Goal: Find contact information: Find contact information

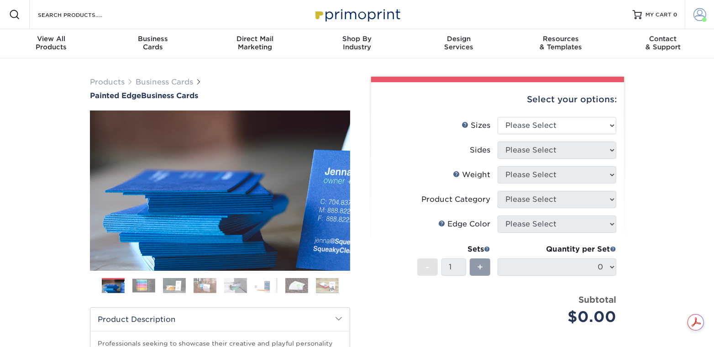
click at [699, 18] on span at bounding box center [700, 14] width 13 height 13
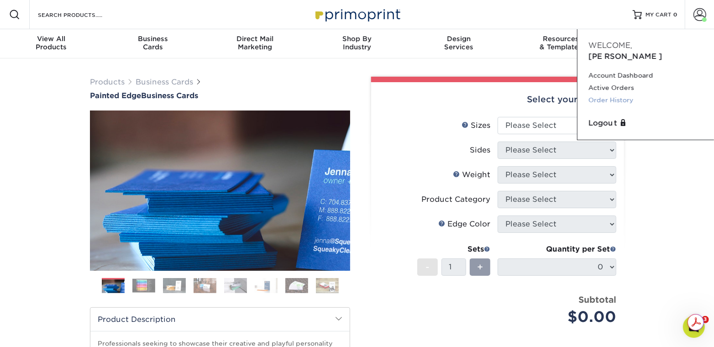
click at [604, 94] on link "Order History" at bounding box center [646, 100] width 115 height 12
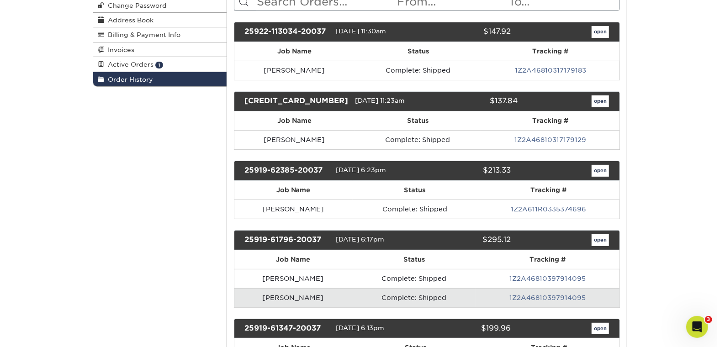
scroll to position [146, 0]
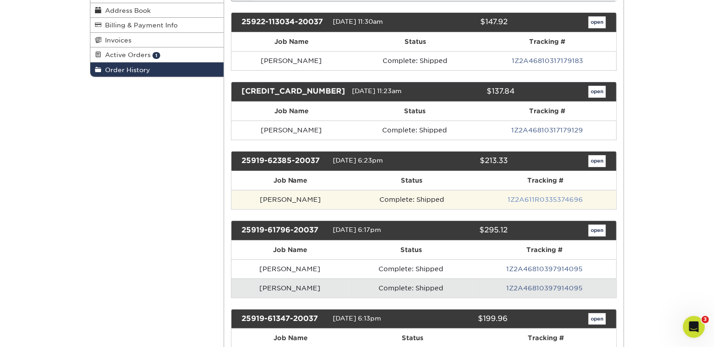
click at [526, 200] on link "1Z2A611R0335374696" at bounding box center [545, 199] width 75 height 7
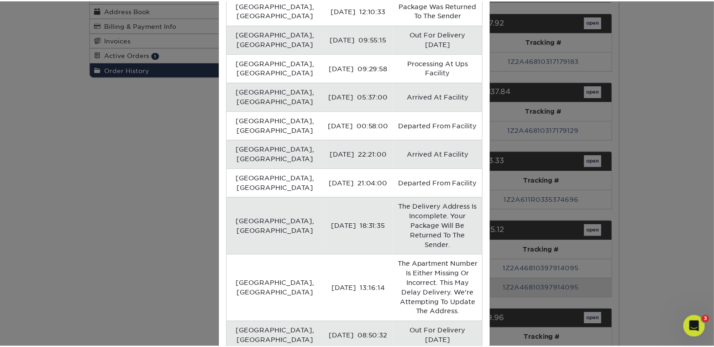
scroll to position [36, 0]
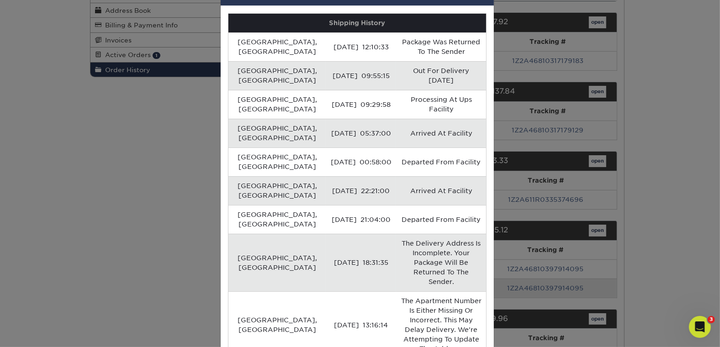
click at [674, 105] on div "× Order #25919-62385-20037:1 - [PERSON_NAME] Shipping History [GEOGRAPHIC_DATA]…" at bounding box center [360, 173] width 720 height 347
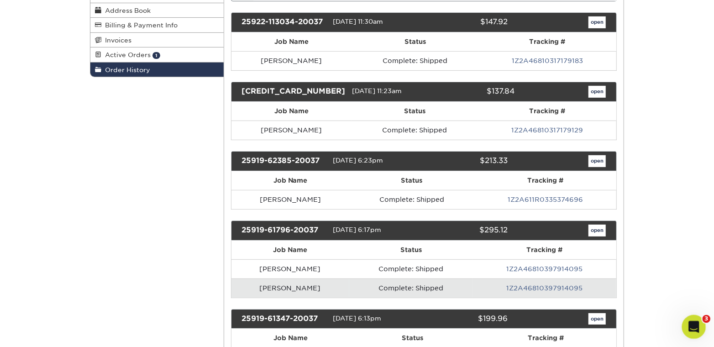
click at [684, 322] on div "Open Intercom Messenger" at bounding box center [693, 325] width 30 height 30
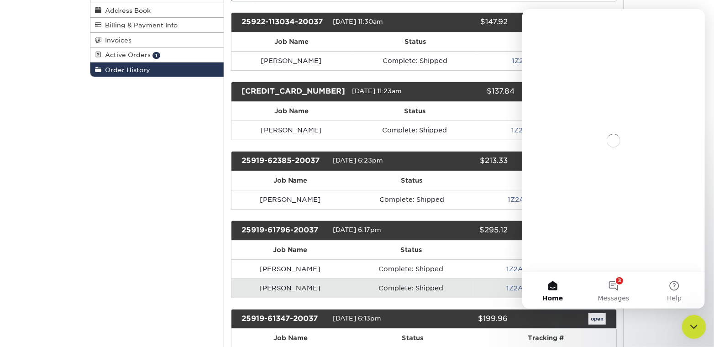
scroll to position [0, 0]
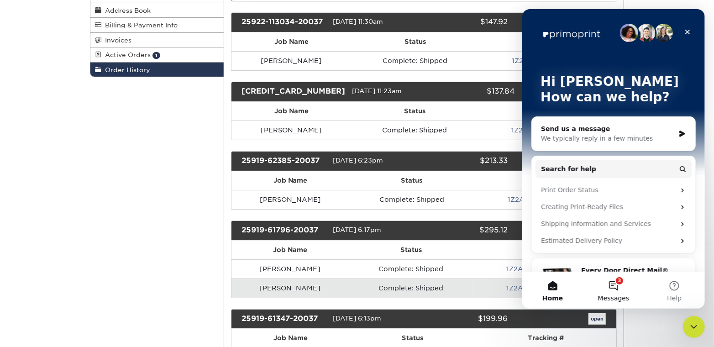
click at [610, 284] on button "3 Messages" at bounding box center [613, 290] width 61 height 37
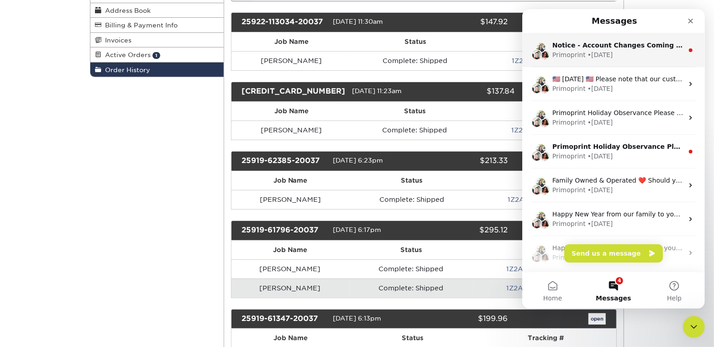
click at [635, 56] on div "Primoprint • [DATE]" at bounding box center [617, 55] width 131 height 10
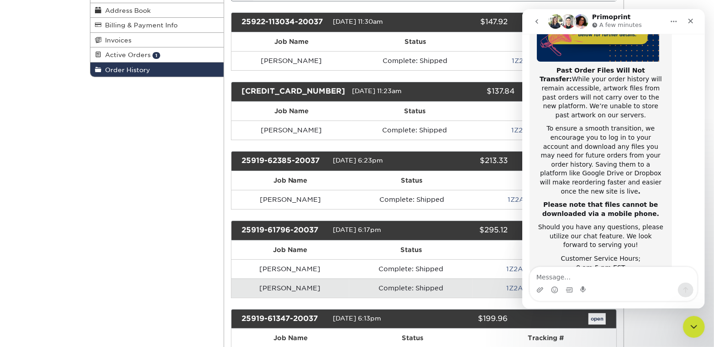
scroll to position [166, 0]
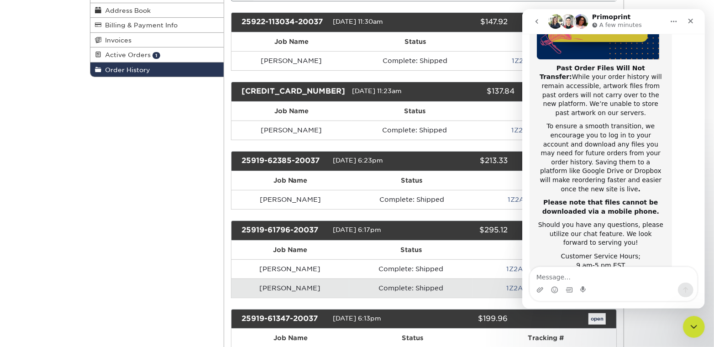
click at [539, 24] on icon "go back" at bounding box center [536, 21] width 7 height 7
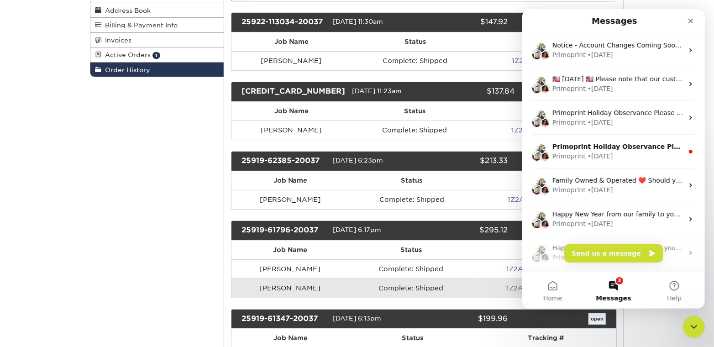
scroll to position [0, 0]
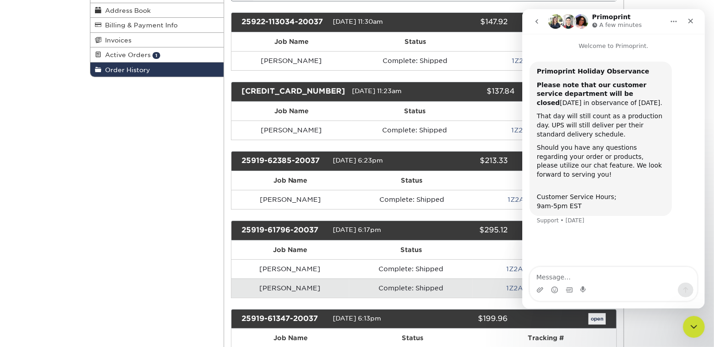
click at [534, 22] on icon "go back" at bounding box center [536, 21] width 7 height 7
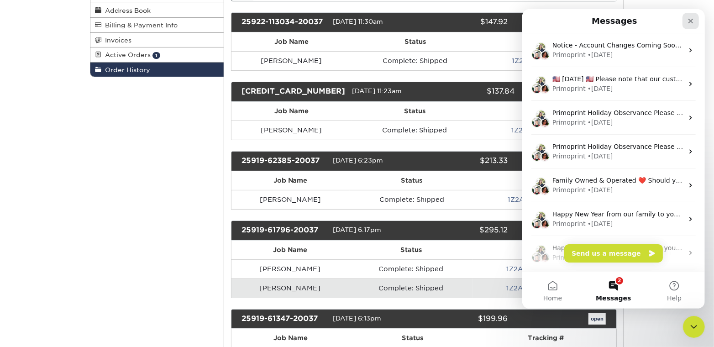
click at [694, 21] on icon "Close" at bounding box center [690, 20] width 7 height 7
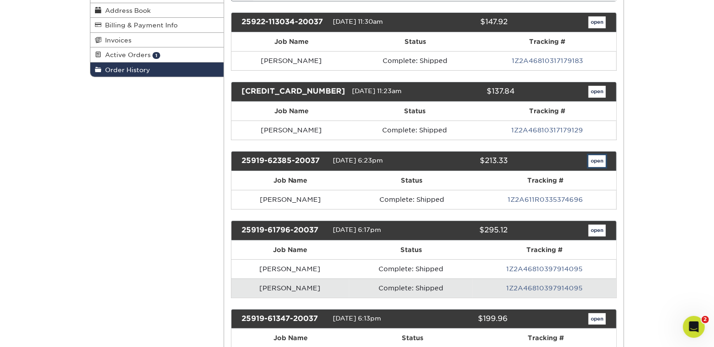
click at [599, 160] on link "open" at bounding box center [597, 161] width 17 height 12
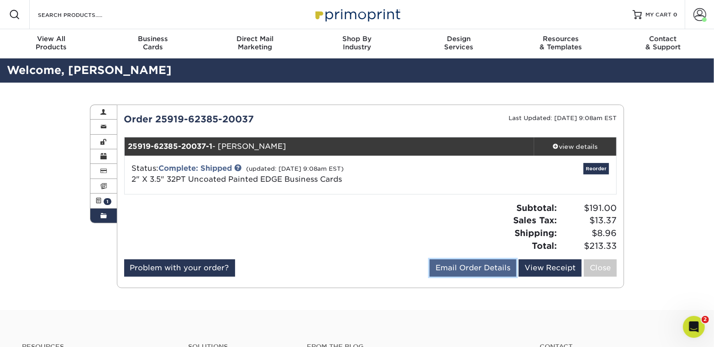
click at [466, 273] on link "Email Order Details" at bounding box center [473, 267] width 87 height 17
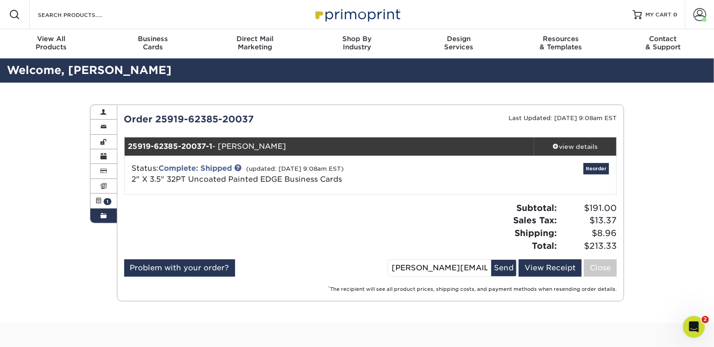
click at [437, 225] on div "Subtotal: $191.00 Sales Tax: $13.37 Shipping: $8.96 Total: $213.33" at bounding box center [496, 227] width 253 height 50
click at [540, 269] on link "View Receipt" at bounding box center [550, 267] width 63 height 17
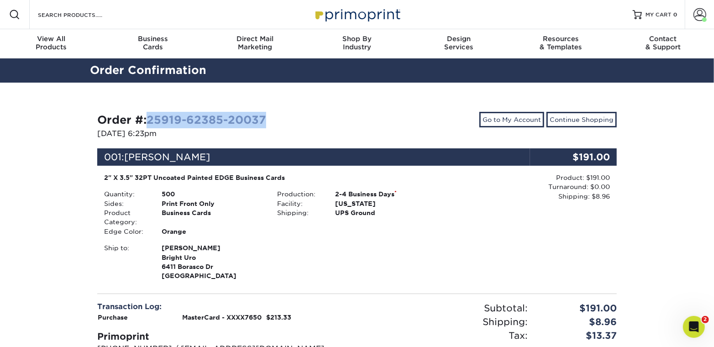
drag, startPoint x: 273, startPoint y: 119, endPoint x: 153, endPoint y: 118, distance: 120.6
click at [153, 118] on div "Order #: 25919-62385-20037" at bounding box center [223, 120] width 253 height 16
copy link "25919-62385-20037"
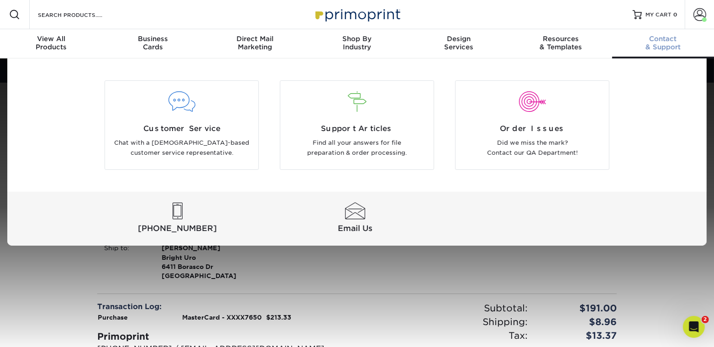
click at [674, 42] on span "Contact" at bounding box center [663, 39] width 102 height 8
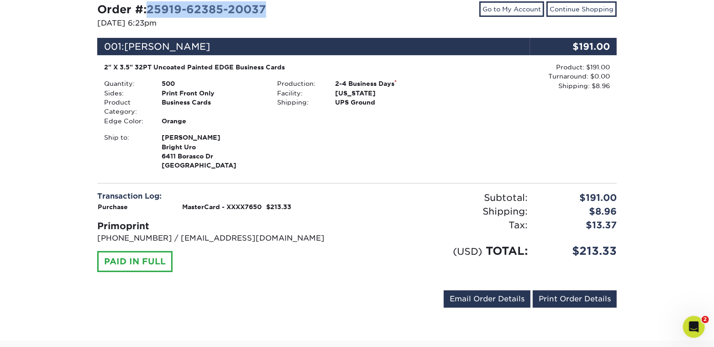
scroll to position [110, 0]
